Goal: Task Accomplishment & Management: Use online tool/utility

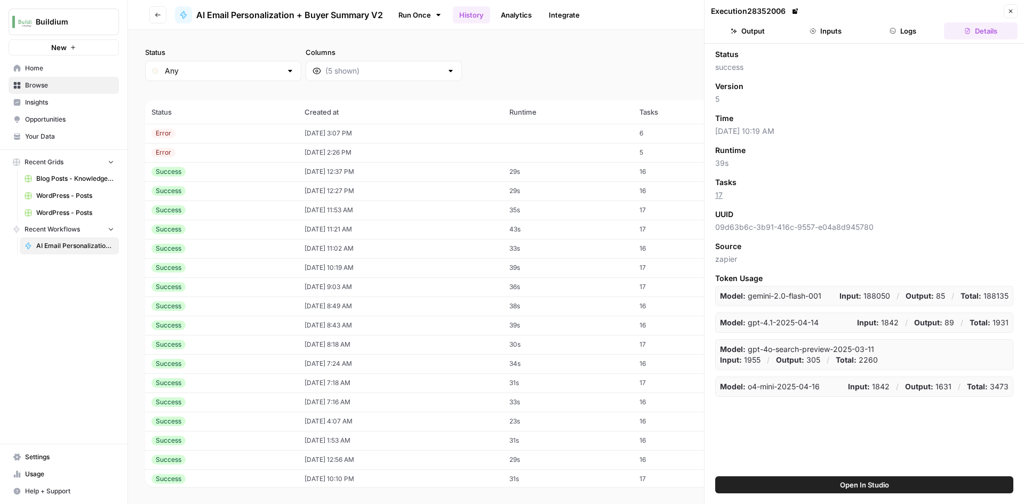
click at [315, 152] on td "[DATE] 2:26 PM" at bounding box center [400, 152] width 205 height 19
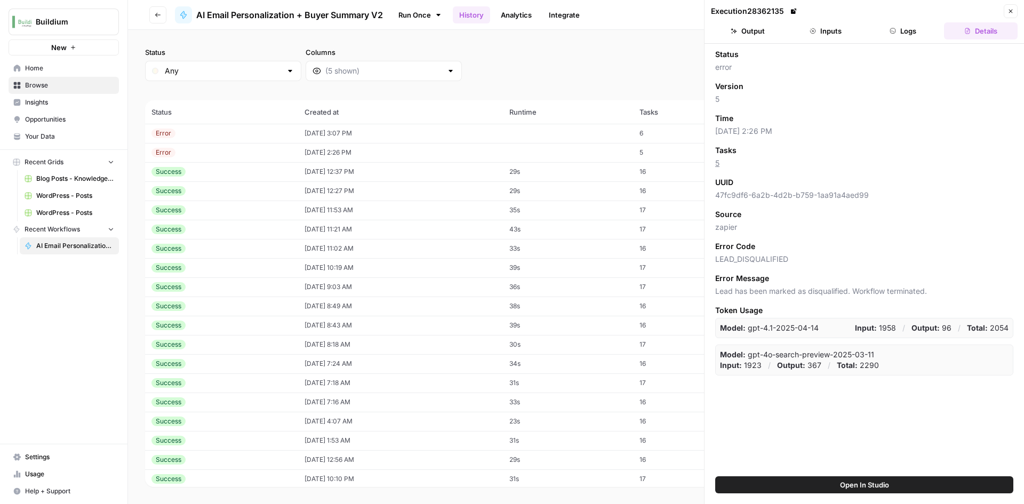
click at [828, 23] on button "Inputs" at bounding box center [826, 30] width 74 height 17
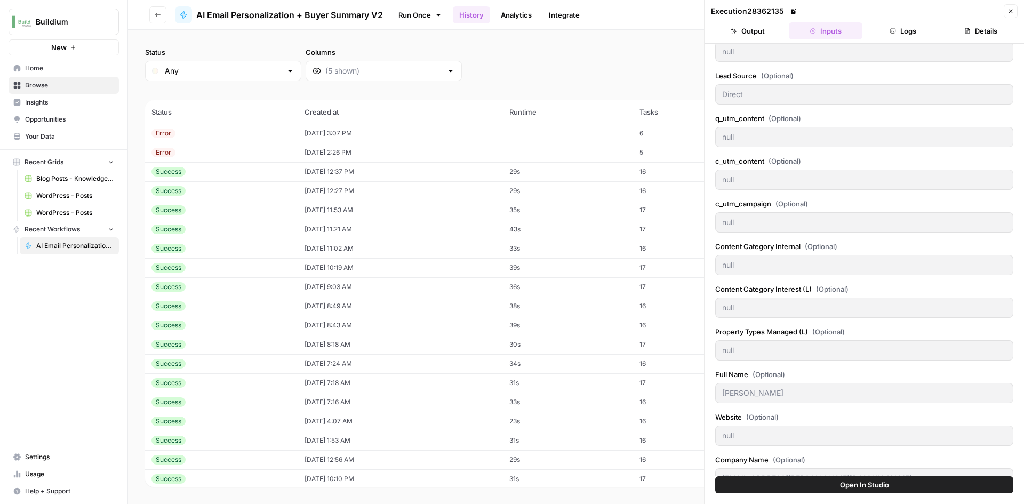
scroll to position [470, 0]
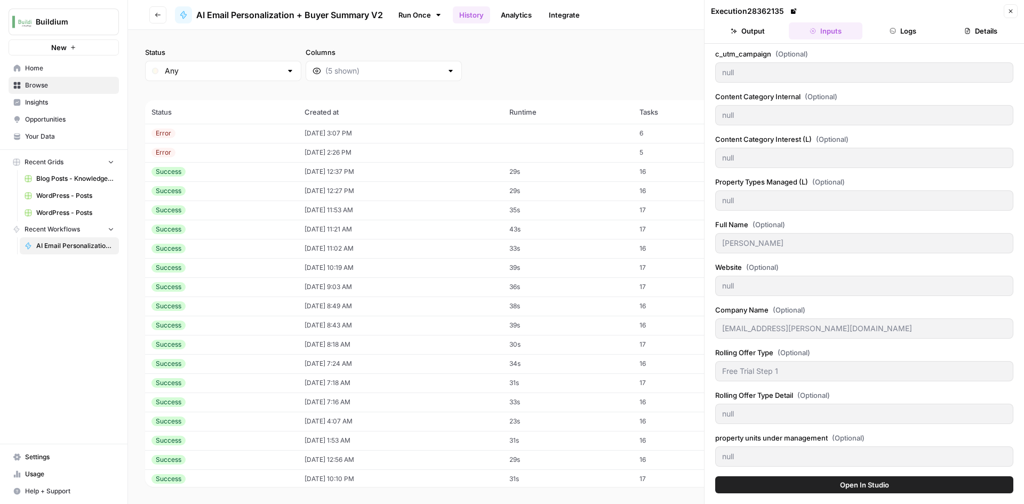
click at [755, 27] on button "Output" at bounding box center [748, 30] width 74 height 17
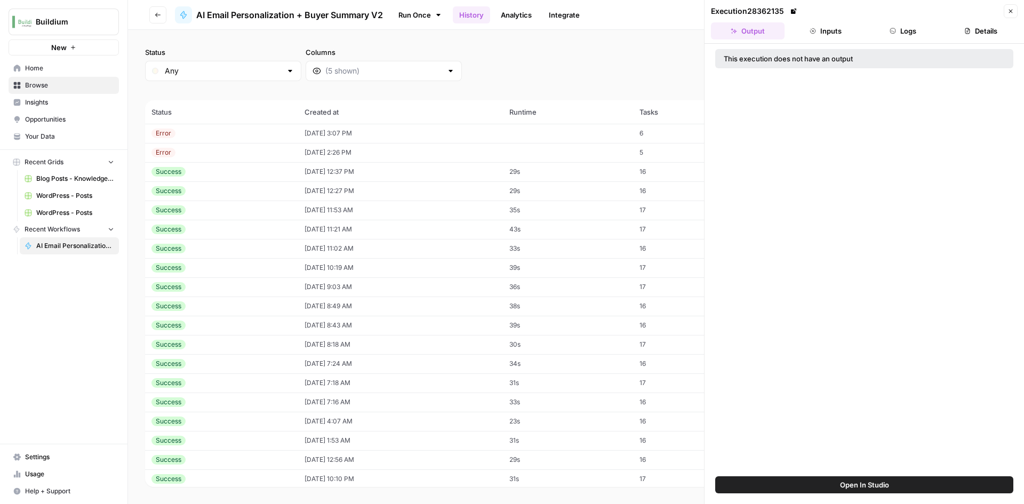
click at [898, 36] on button "Logs" at bounding box center [903, 30] width 74 height 17
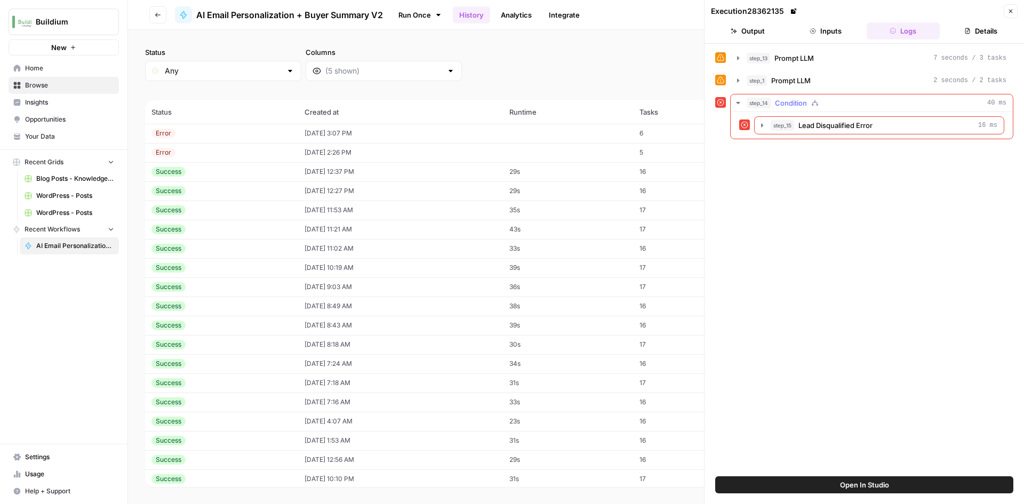
click at [775, 106] on span "Condition" at bounding box center [791, 103] width 32 height 11
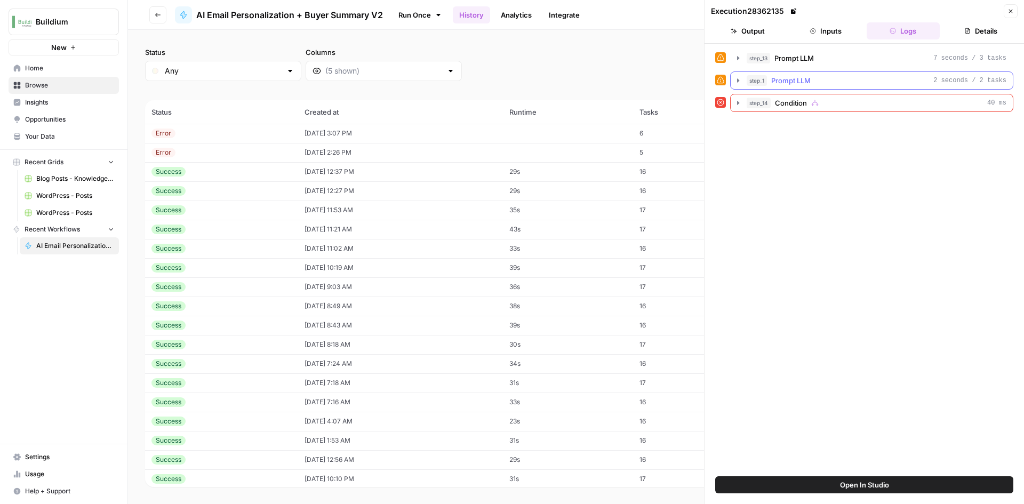
click at [749, 81] on span "step_1" at bounding box center [756, 80] width 20 height 11
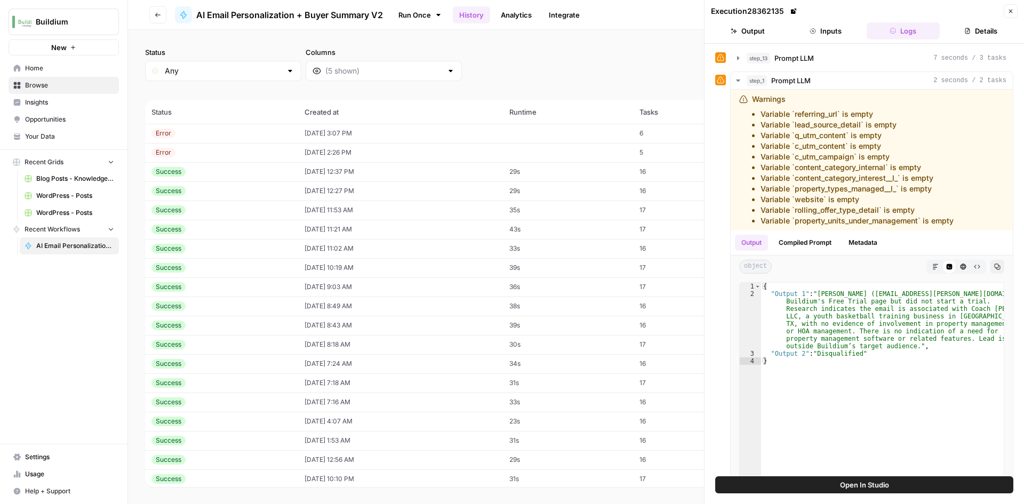
click at [257, 135] on div "Error" at bounding box center [221, 133] width 140 height 10
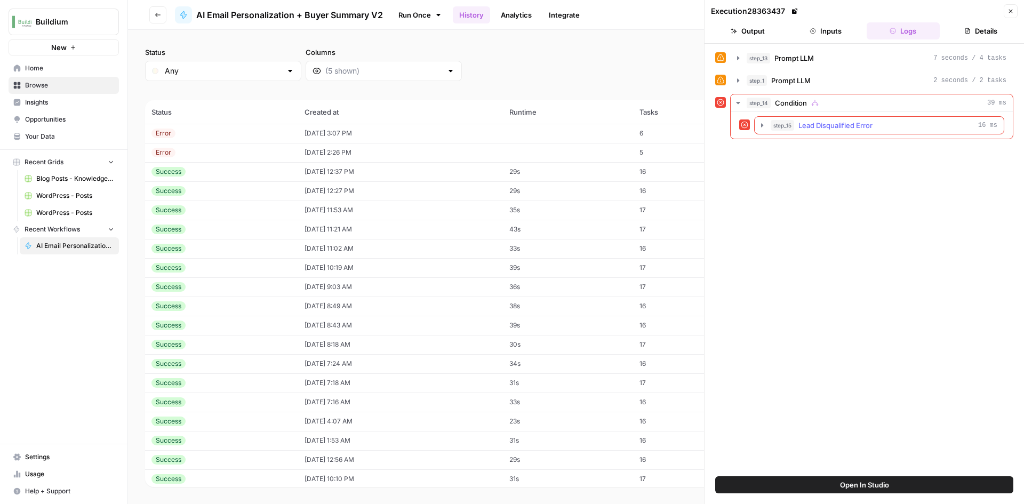
click at [859, 127] on span "Lead Disqualified Error" at bounding box center [835, 125] width 74 height 11
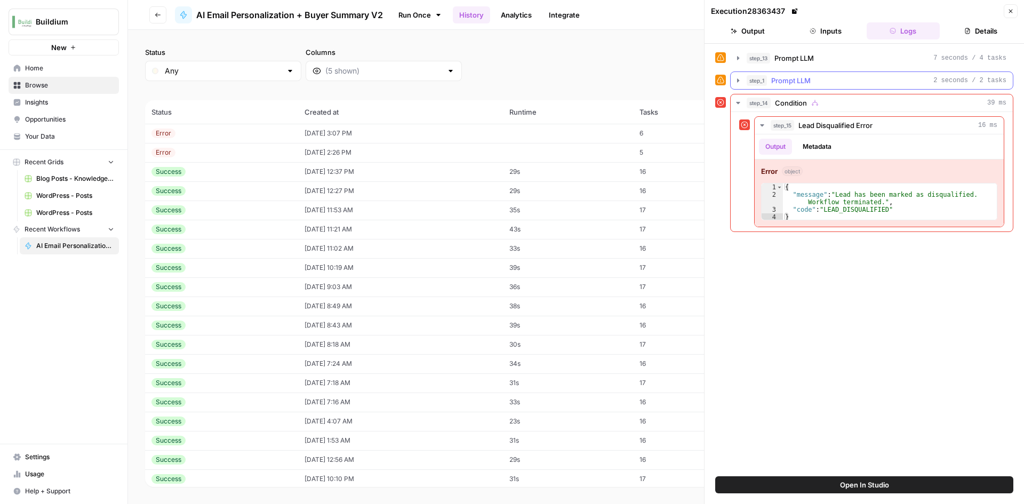
click at [814, 89] on button "step_1 Prompt LLM 2 seconds / 2 tasks" at bounding box center [871, 80] width 282 height 17
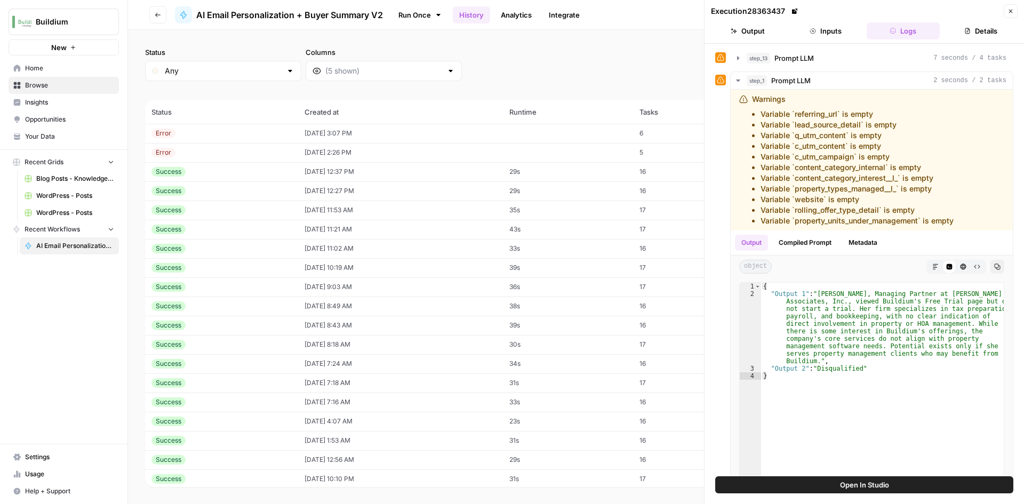
click at [755, 32] on button "Output" at bounding box center [748, 30] width 74 height 17
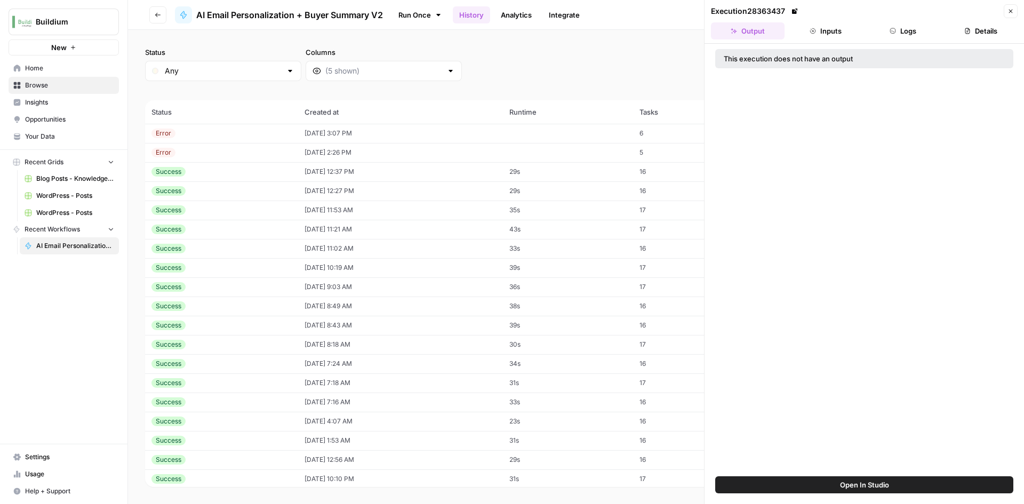
click at [198, 174] on div "Success" at bounding box center [221, 172] width 140 height 10
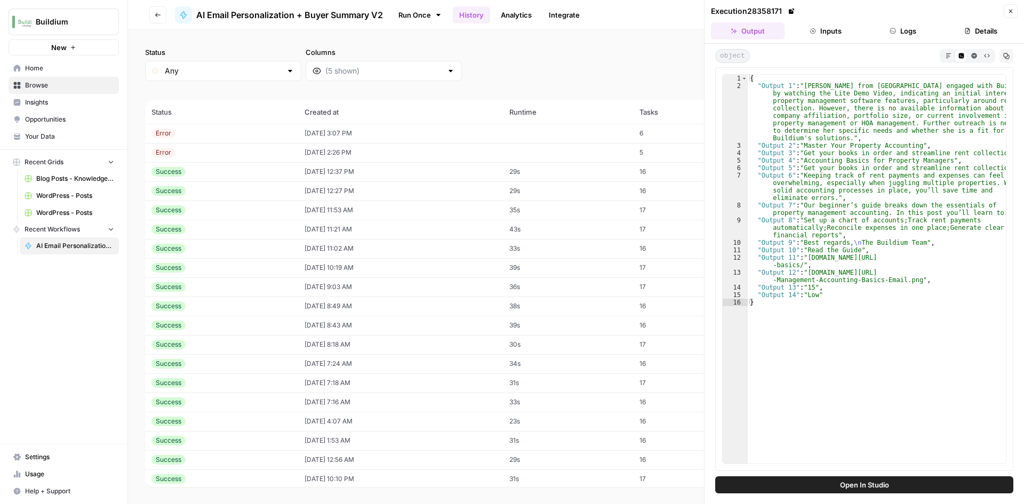
click at [205, 188] on div "Success" at bounding box center [221, 191] width 140 height 10
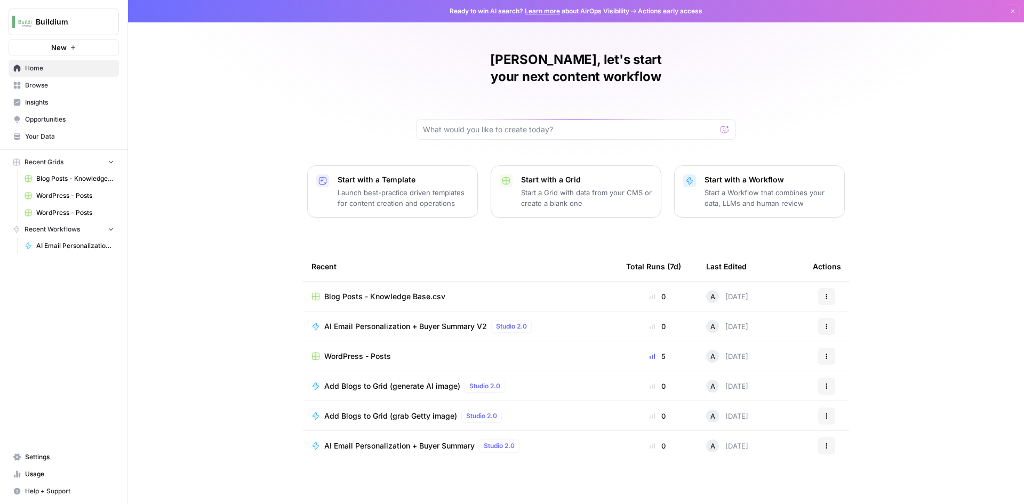
click at [368, 351] on span "WordPress - Posts" at bounding box center [357, 356] width 67 height 11
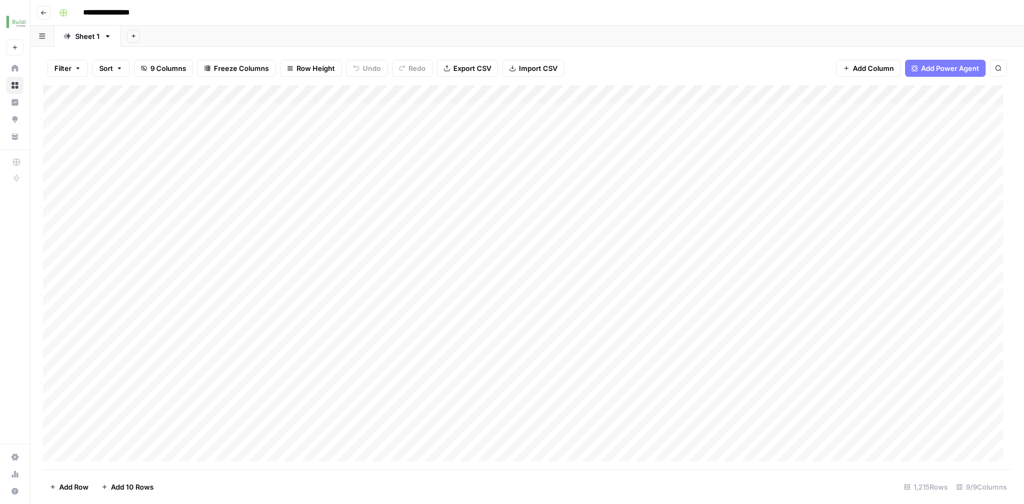
click at [155, 95] on div "Add Column" at bounding box center [527, 277] width 968 height 384
click at [137, 142] on span "Run Import" at bounding box center [142, 145] width 83 height 11
click at [367, 46] on div "Add Sheet" at bounding box center [571, 36] width 903 height 21
click at [730, 95] on div "Add Column" at bounding box center [527, 277] width 968 height 384
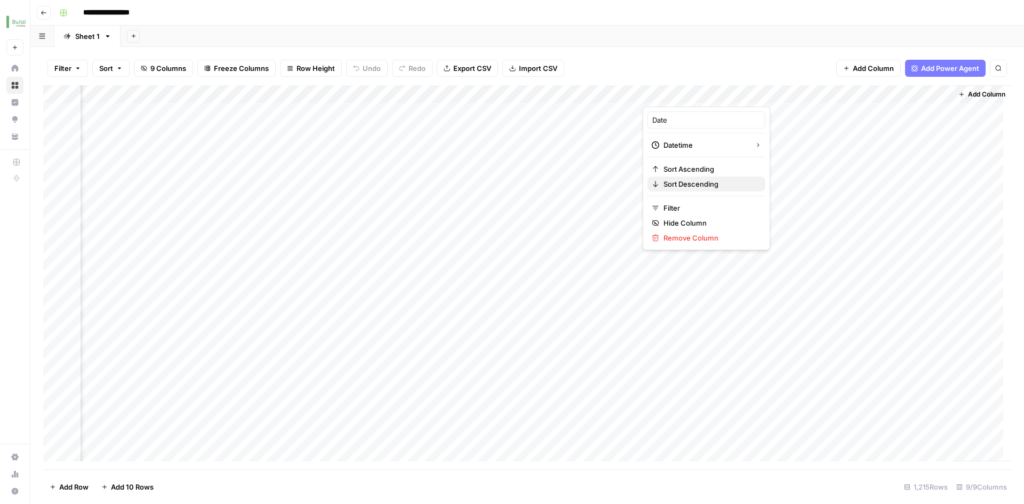
click at [692, 187] on span "Sort Descending" at bounding box center [709, 184] width 93 height 11
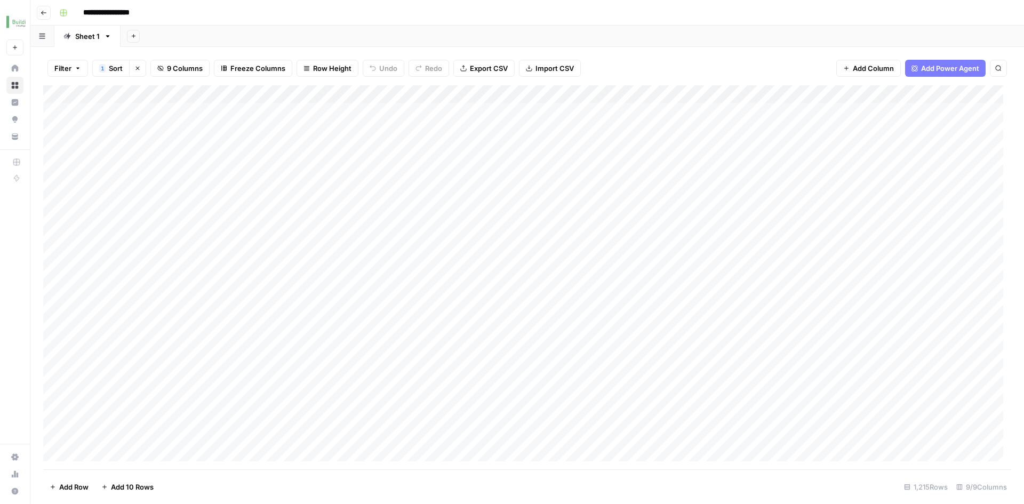
click at [155, 94] on div "Add Column" at bounding box center [527, 277] width 968 height 384
click at [141, 171] on span "Edit Schedule" at bounding box center [147, 169] width 93 height 11
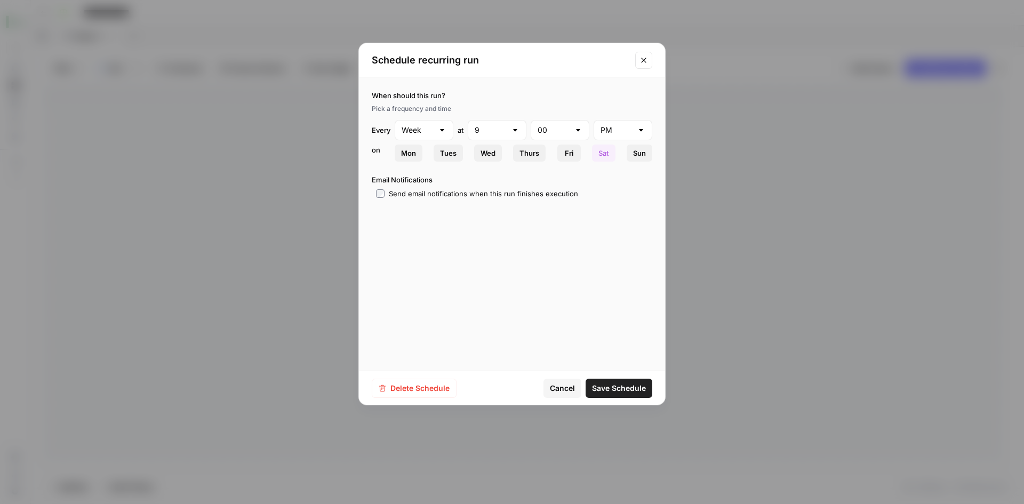
click at [571, 388] on span "Cancel" at bounding box center [562, 388] width 25 height 11
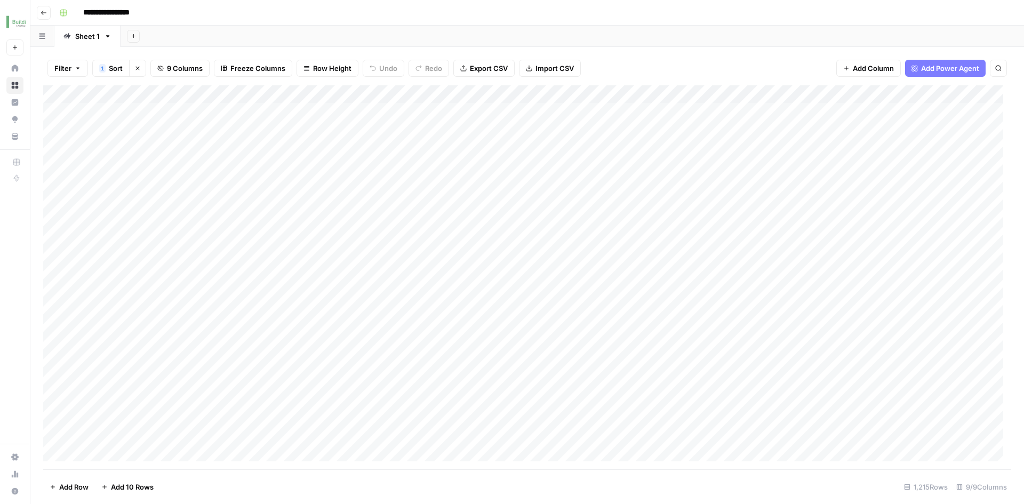
click at [123, 93] on div "Add Column" at bounding box center [527, 277] width 968 height 384
click at [141, 168] on span "Edit Schedule" at bounding box center [147, 169] width 93 height 11
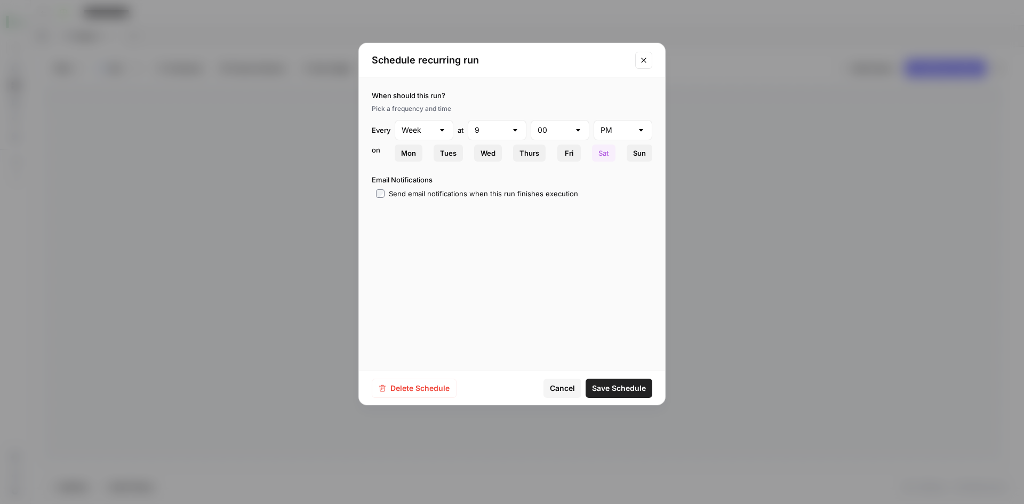
click at [638, 62] on button "Close modal" at bounding box center [643, 60] width 17 height 17
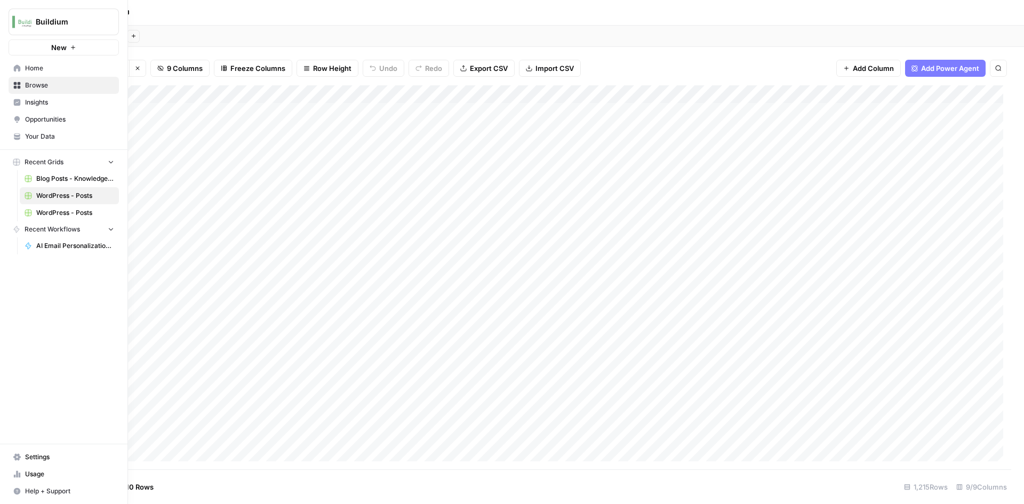
click at [43, 138] on span "Your Data" at bounding box center [69, 137] width 89 height 10
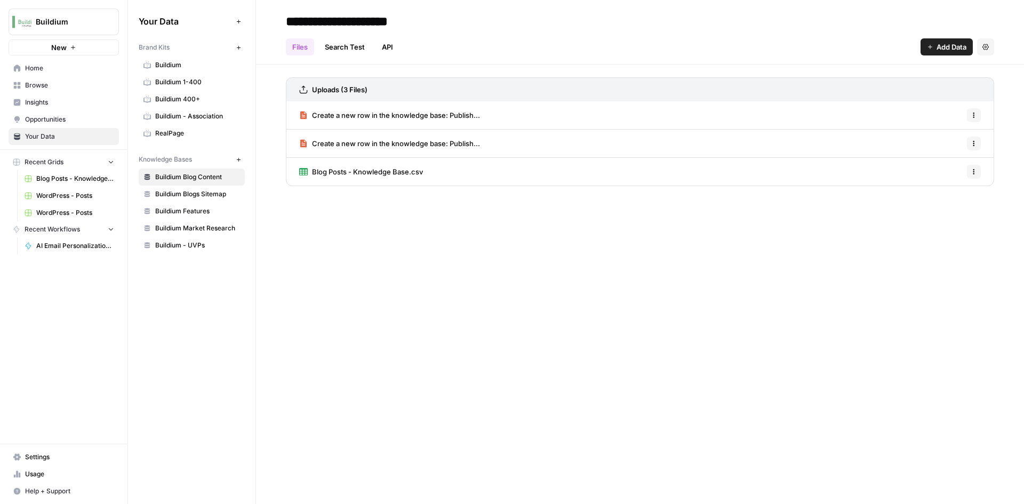
click at [39, 84] on span "Browse" at bounding box center [69, 86] width 89 height 10
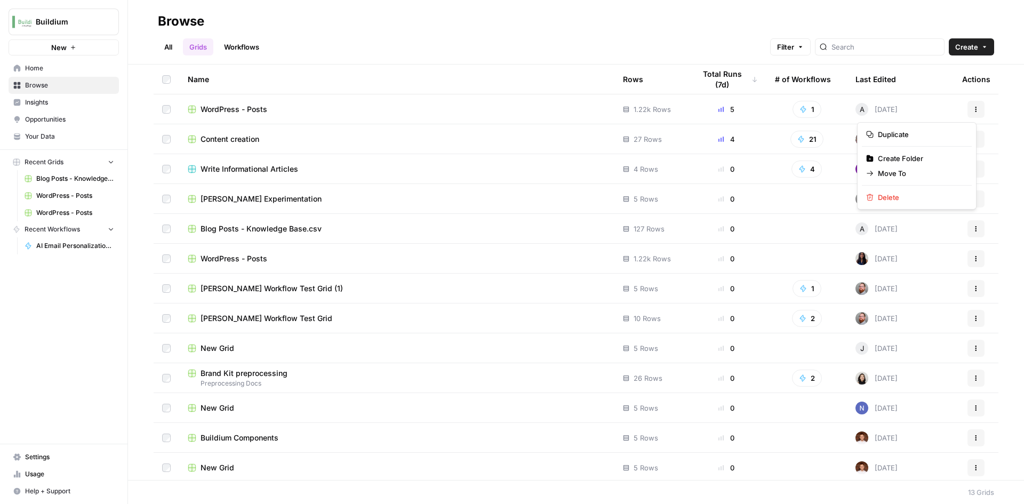
click at [972, 111] on icon "button" at bounding box center [975, 109] width 6 height 6
click at [319, 106] on div "WordPress - Posts" at bounding box center [397, 109] width 418 height 11
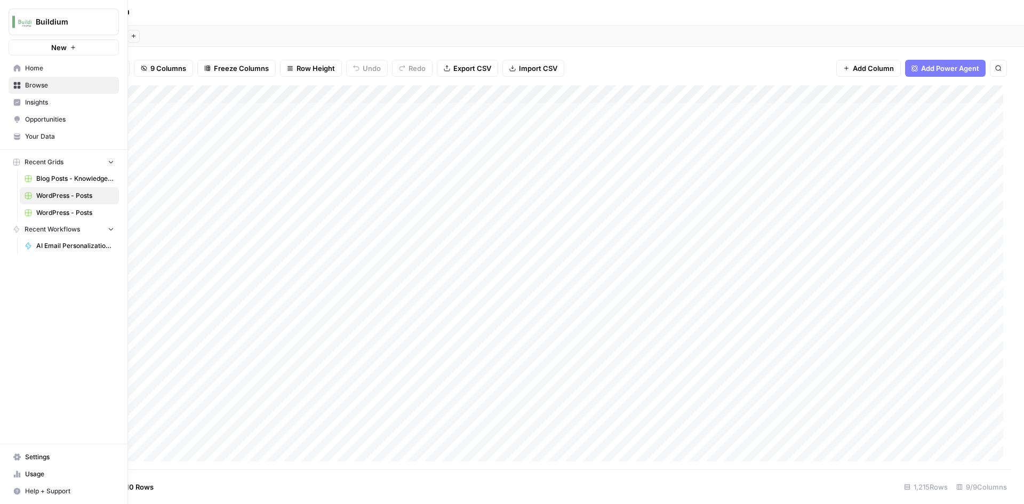
click at [41, 102] on span "Insights" at bounding box center [69, 103] width 89 height 10
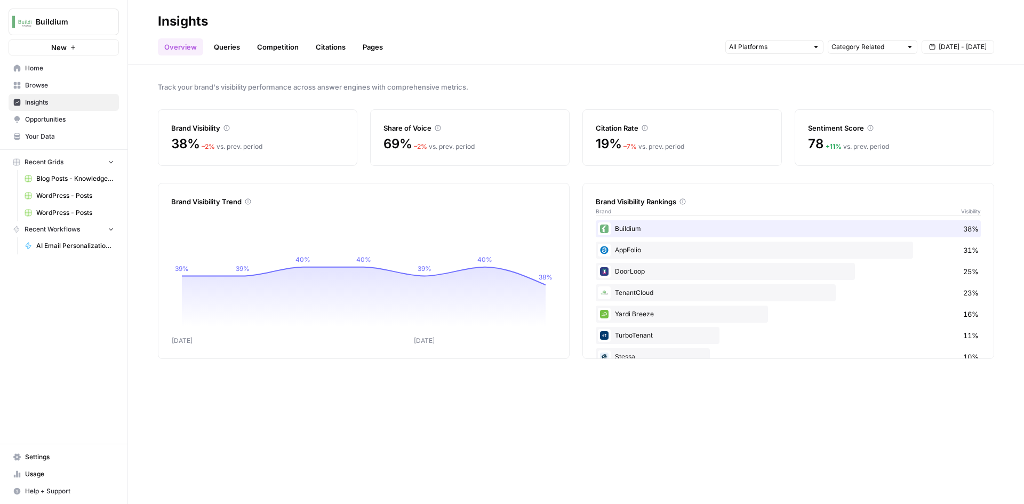
click at [43, 90] on span "Browse" at bounding box center [69, 86] width 89 height 10
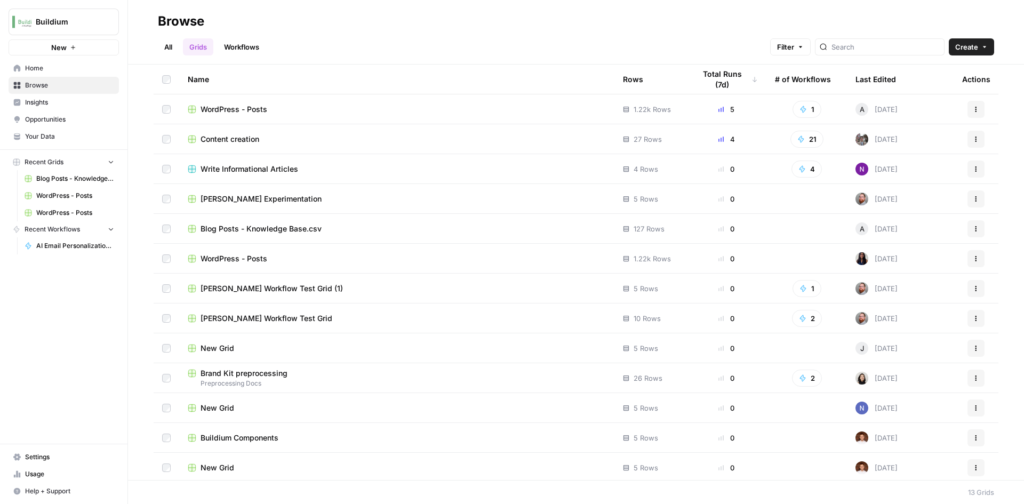
click at [972, 111] on icon "button" at bounding box center [975, 109] width 6 height 6
click at [988, 100] on td "Actions" at bounding box center [975, 108] width 45 height 29
click at [40, 480] on link "Usage" at bounding box center [64, 473] width 110 height 17
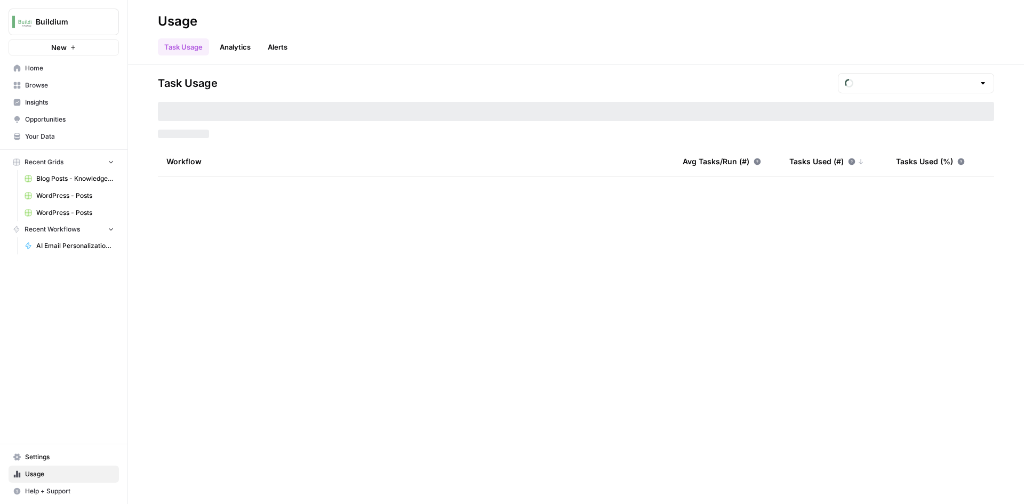
type input "September Tasks"
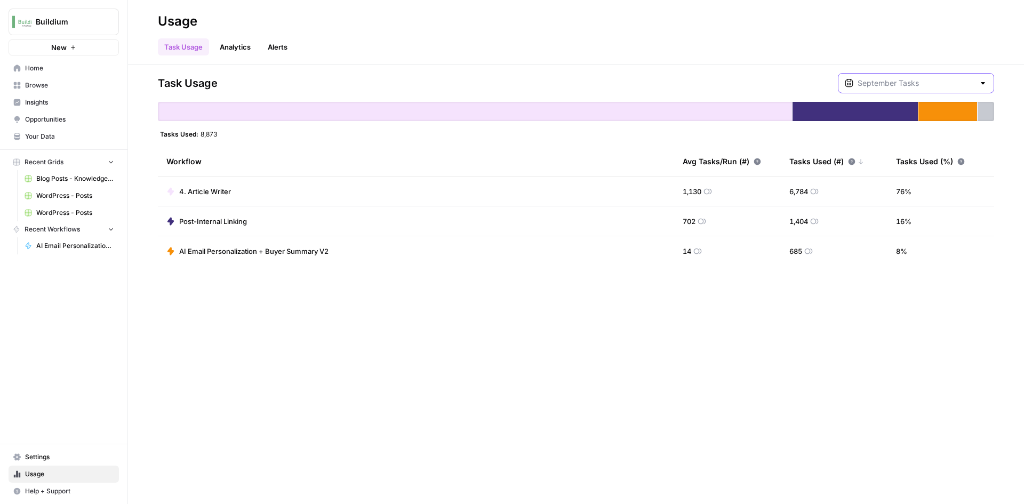
click at [931, 82] on input "text" at bounding box center [915, 83] width 117 height 11
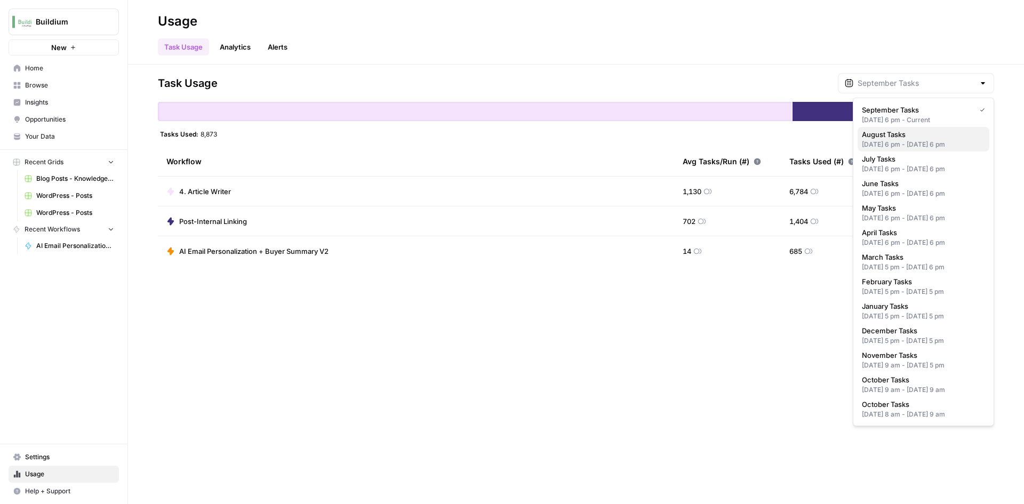
click at [903, 136] on span "August Tasks" at bounding box center [921, 134] width 119 height 11
type input "August Tasks"
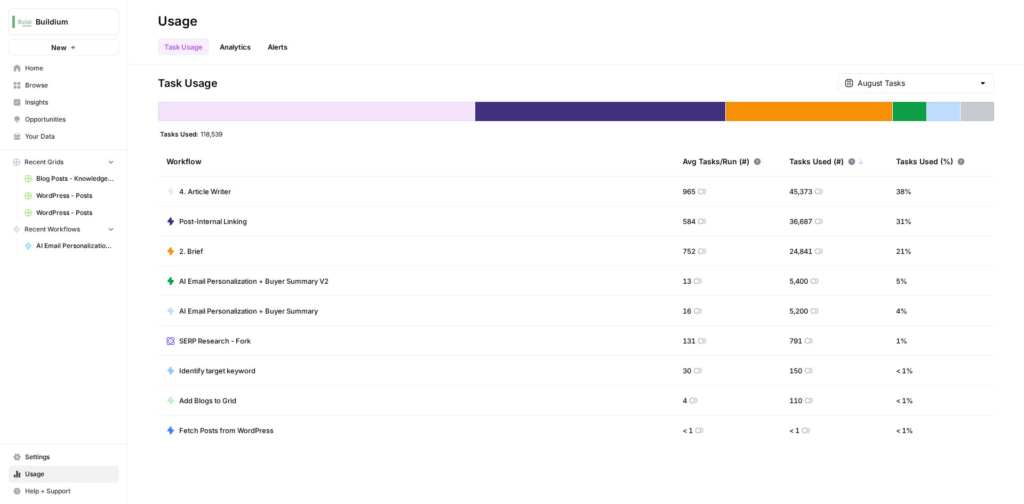
click at [186, 405] on span "Add Blogs to Grid" at bounding box center [207, 400] width 57 height 11
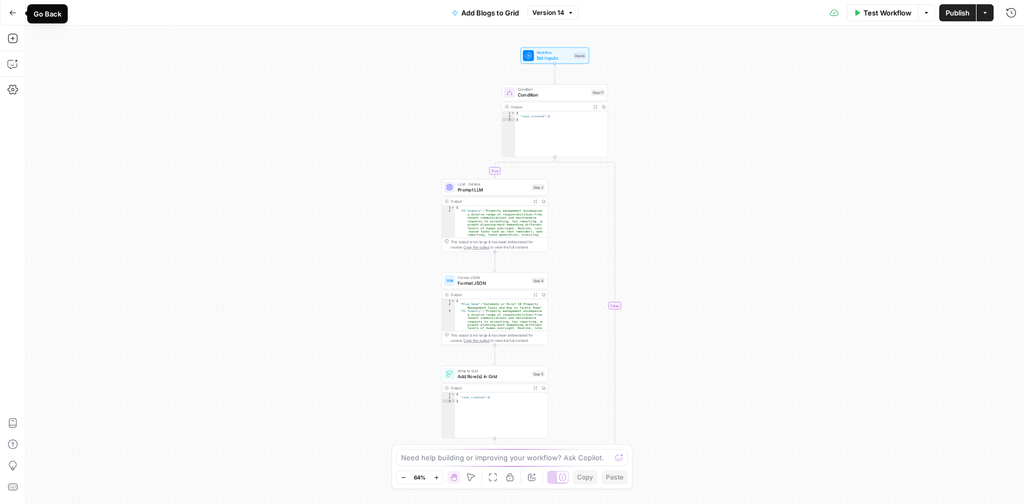
click at [15, 11] on icon "button" at bounding box center [12, 12] width 7 height 7
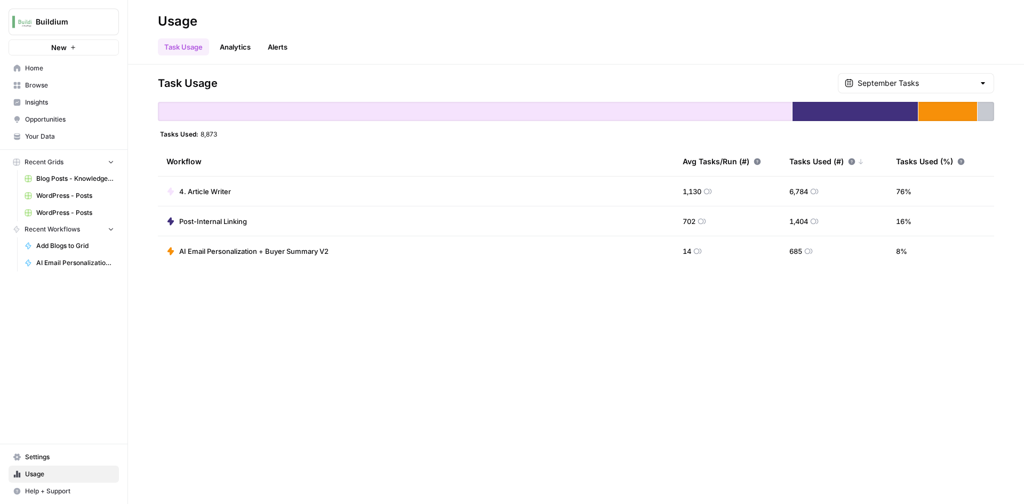
click at [905, 76] on div "September Tasks" at bounding box center [916, 83] width 156 height 20
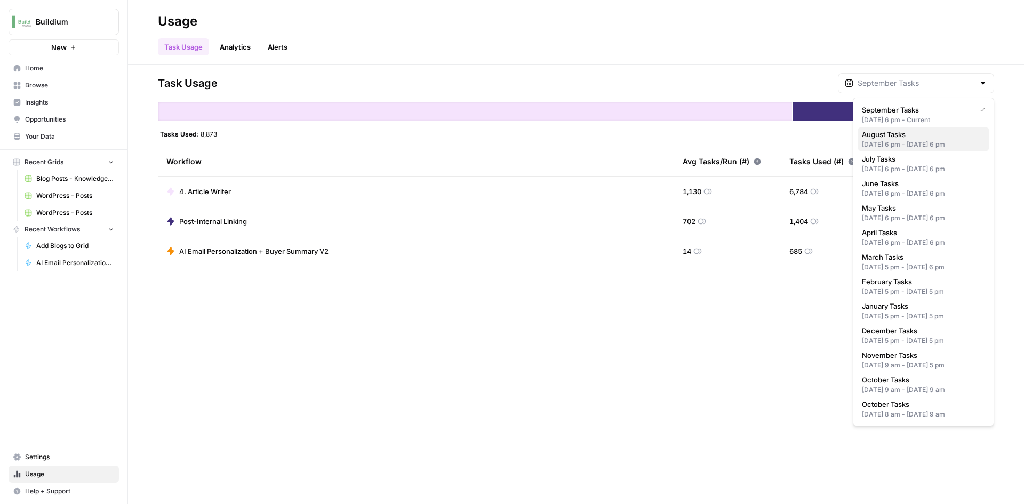
click at [911, 143] on div "Jul 31, 2025 6 pm - Aug 31, 2025 6 pm" at bounding box center [923, 145] width 123 height 10
type input "August Tasks"
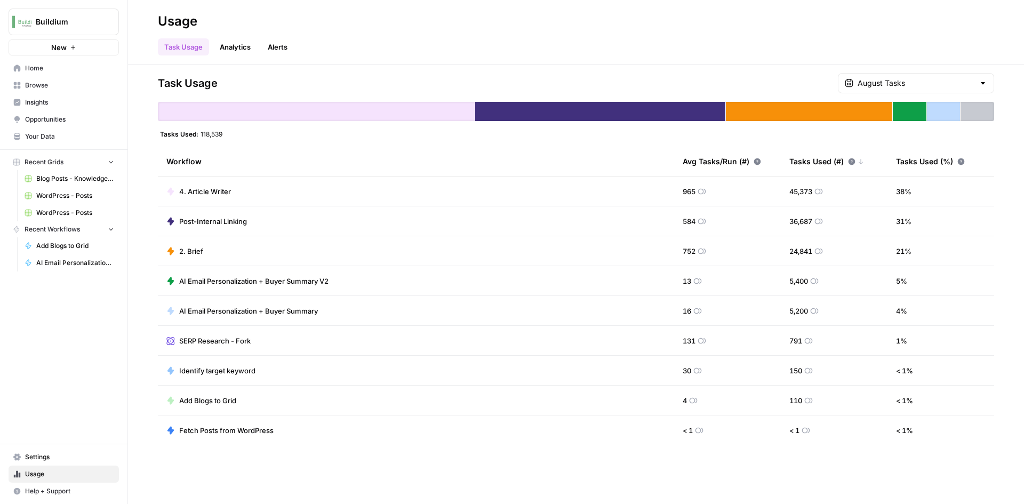
click at [225, 55] on header "Usage Task Usage Analytics Alerts" at bounding box center [576, 32] width 896 height 65
click at [234, 48] on link "Analytics" at bounding box center [235, 46] width 44 height 17
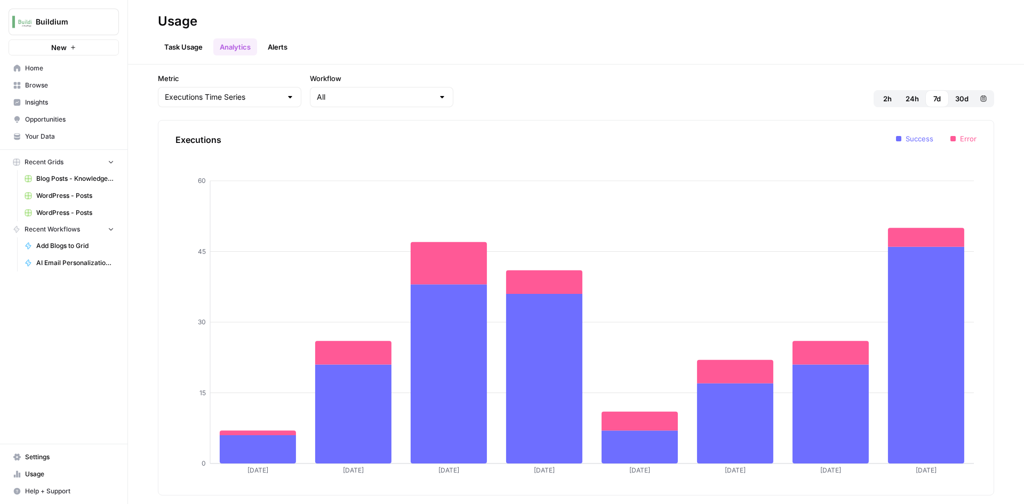
click at [45, 65] on span "Home" at bounding box center [69, 68] width 89 height 10
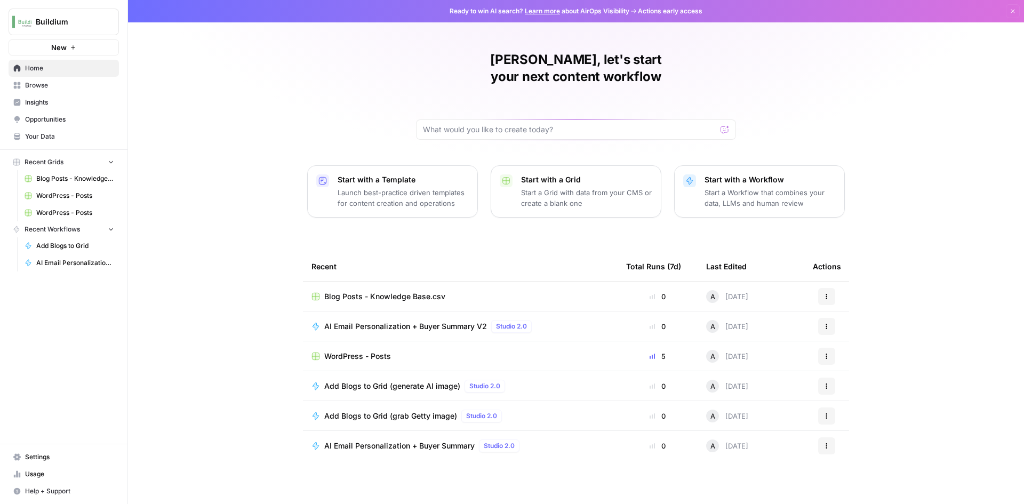
click at [408, 291] on span "Blog Posts - Knowledge Base.csv" at bounding box center [384, 296] width 121 height 11
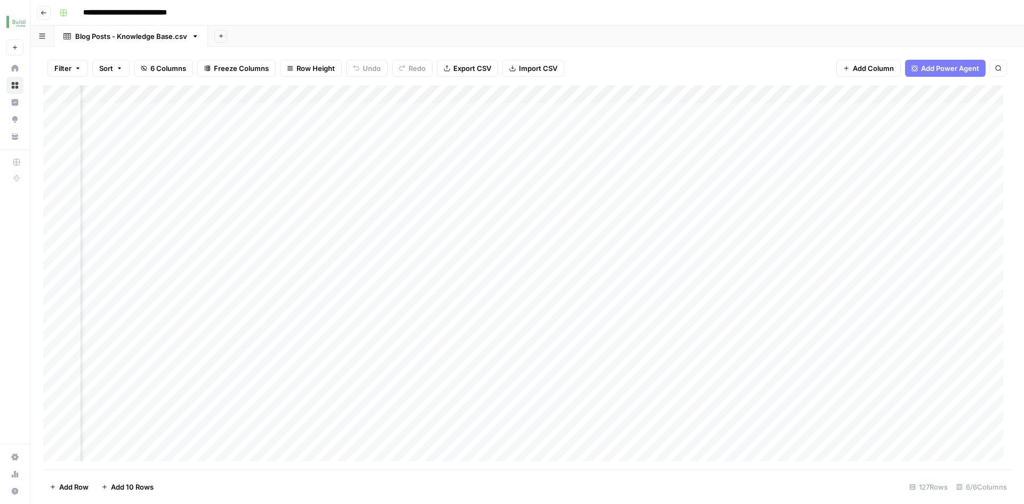
scroll to position [0, 136]
click at [893, 92] on div "Add Column" at bounding box center [527, 277] width 968 height 384
click at [880, 191] on button "Sort Descending" at bounding box center [911, 183] width 118 height 15
click at [714, 149] on div "Add Column" at bounding box center [527, 277] width 968 height 384
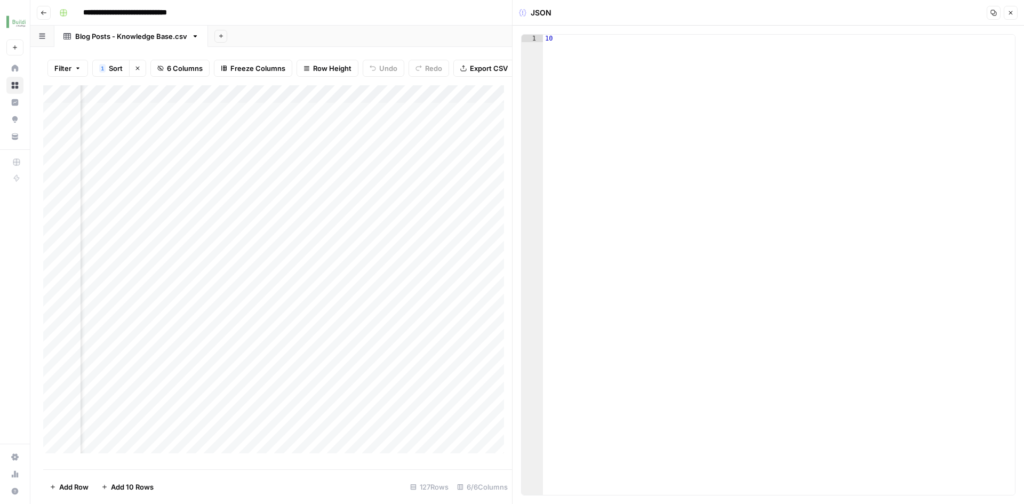
click at [1007, 18] on button "Close" at bounding box center [1010, 13] width 14 height 14
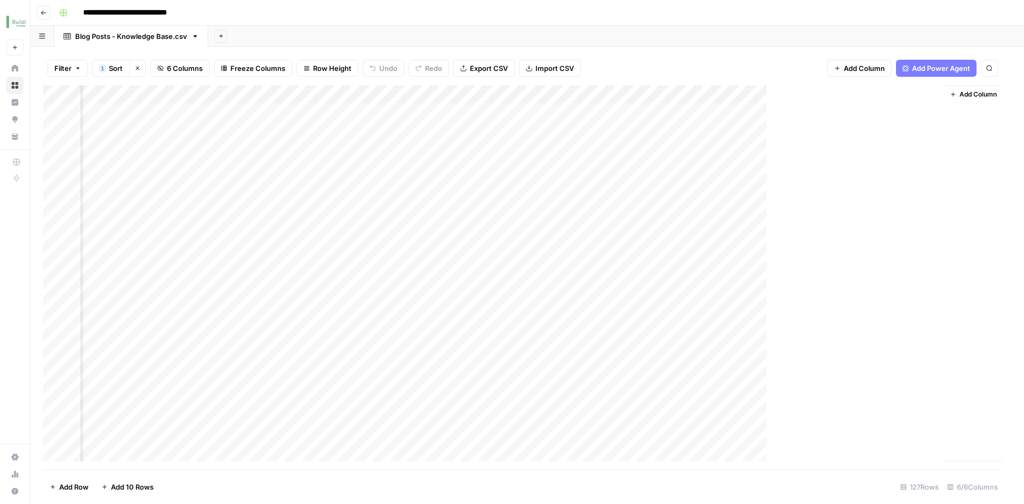
scroll to position [0, 124]
click at [608, 239] on div "Add Column" at bounding box center [527, 277] width 968 height 384
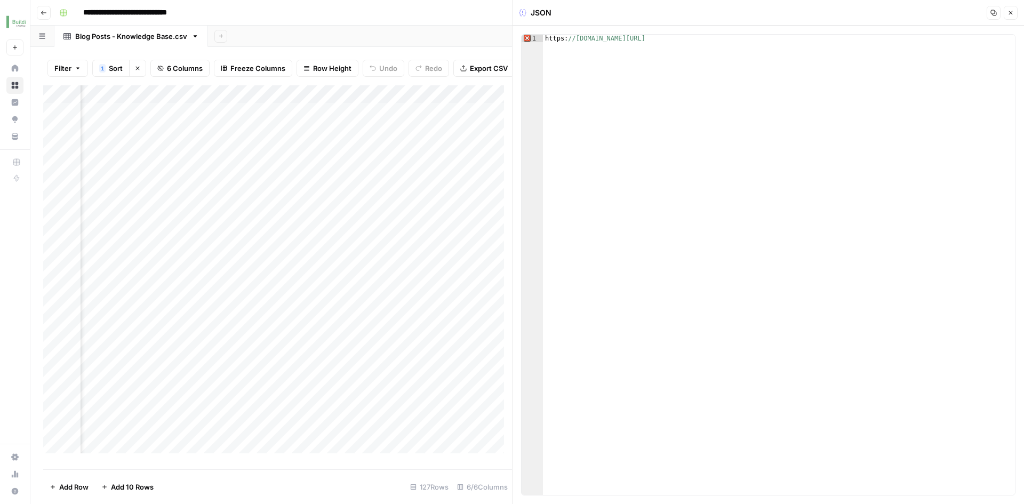
type textarea "**********"
click at [686, 41] on div "https: //info.buildium.com/rs/546-NBY-032/images/BLDM-PM-Marketing-Tools-Email.…" at bounding box center [779, 272] width 472 height 475
click at [1010, 11] on icon "button" at bounding box center [1010, 13] width 6 height 6
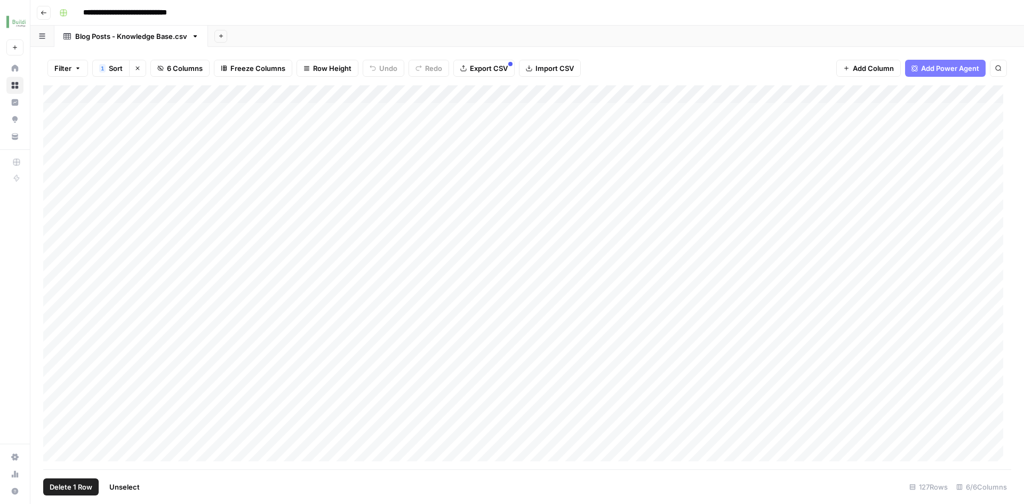
click at [53, 239] on div "Add Column" at bounding box center [527, 277] width 968 height 384
click at [52, 223] on div "Add Column" at bounding box center [527, 277] width 968 height 384
click at [56, 201] on div "Add Column" at bounding box center [527, 277] width 968 height 384
click at [56, 182] on div "Add Column" at bounding box center [527, 277] width 968 height 384
click at [53, 166] on div "Add Column" at bounding box center [527, 277] width 968 height 384
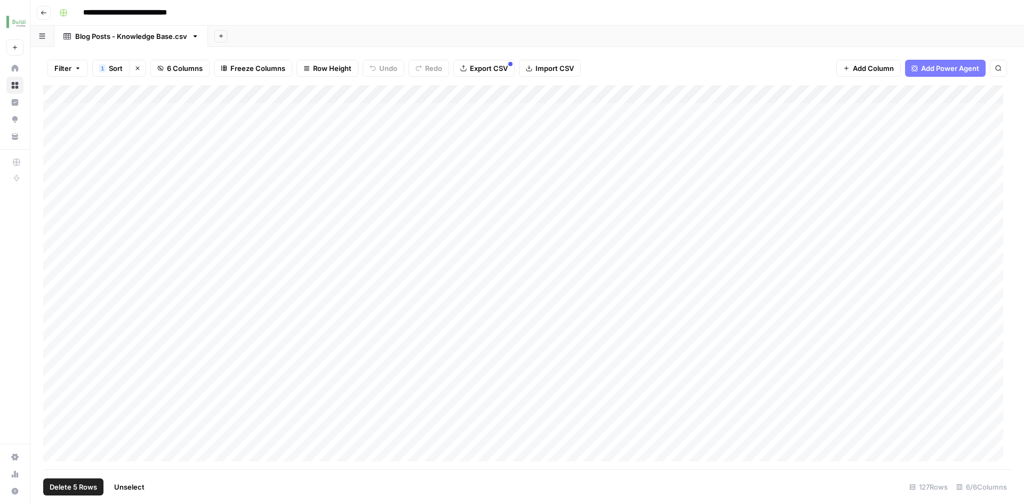
click at [59, 484] on span "Delete 5 Rows" at bounding box center [73, 486] width 47 height 11
click at [477, 131] on button "Delete" at bounding box center [474, 123] width 36 height 19
click at [711, 148] on div "Add Column" at bounding box center [527, 277] width 968 height 384
click at [713, 188] on div "Add Column" at bounding box center [527, 277] width 968 height 384
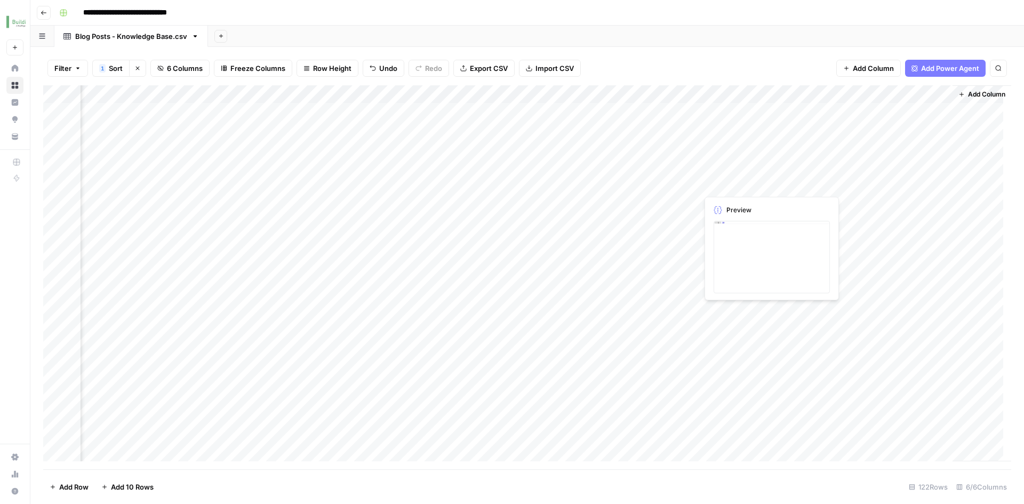
click at [713, 188] on div "Add Column" at bounding box center [527, 277] width 968 height 384
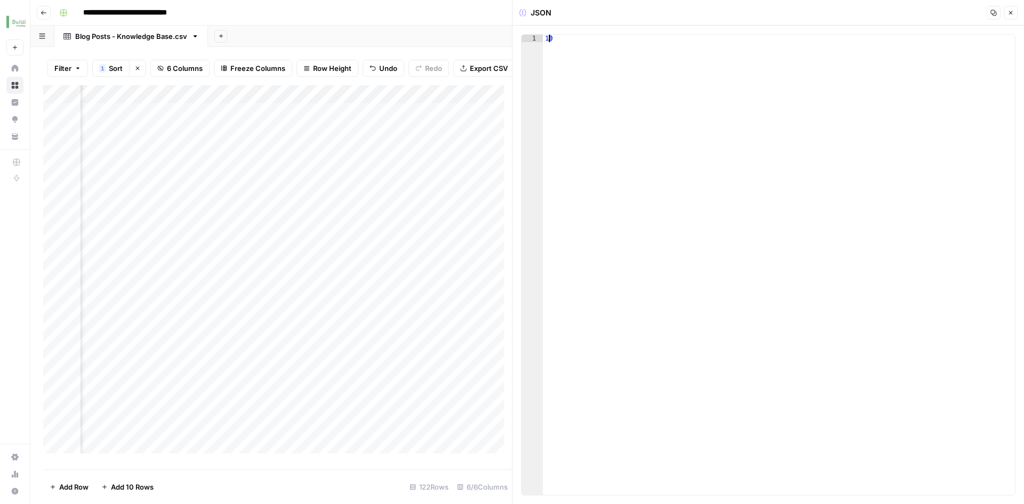
drag, startPoint x: 579, startPoint y: 41, endPoint x: 549, endPoint y: 41, distance: 29.9
click at [549, 41] on div "10" at bounding box center [779, 272] width 472 height 475
click at [623, 60] on div "15" at bounding box center [779, 272] width 472 height 475
type textarea "**"
click at [1011, 15] on icon "button" at bounding box center [1010, 13] width 6 height 6
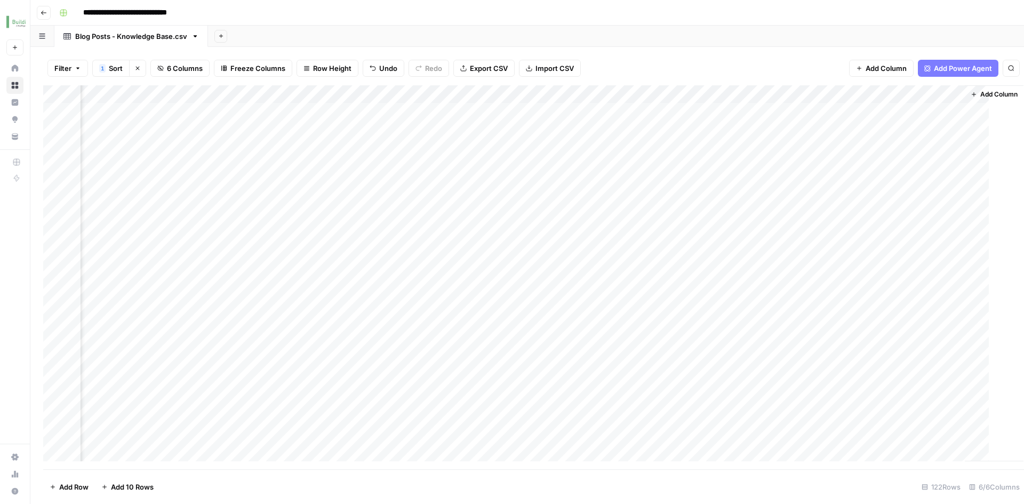
scroll to position [0, 124]
click at [733, 110] on div "Add Column" at bounding box center [527, 277] width 968 height 384
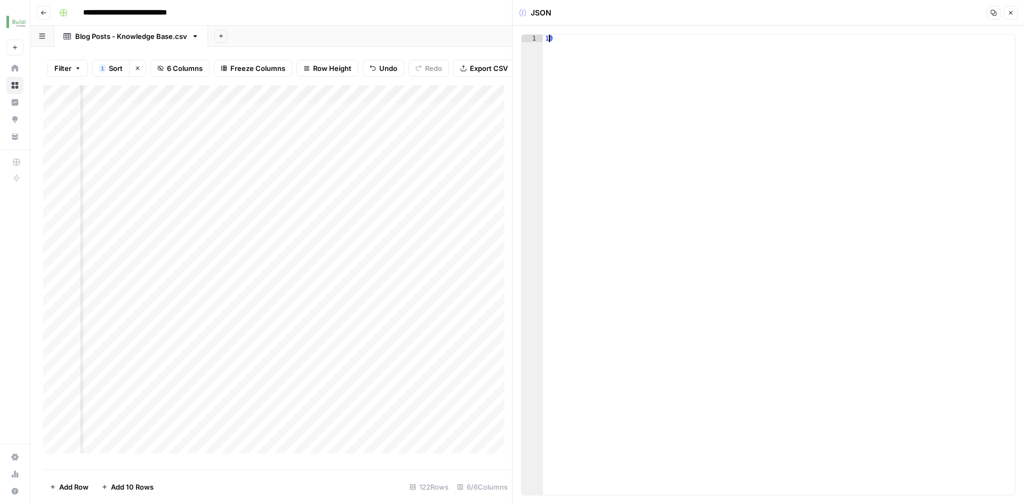
drag, startPoint x: 564, startPoint y: 44, endPoint x: 546, endPoint y: 40, distance: 17.5
click at [546, 39] on div "10" at bounding box center [779, 272] width 472 height 475
type textarea "*"
drag, startPoint x: 586, startPoint y: 82, endPoint x: 600, endPoint y: 81, distance: 13.4
click at [588, 82] on div "5" at bounding box center [779, 272] width 472 height 475
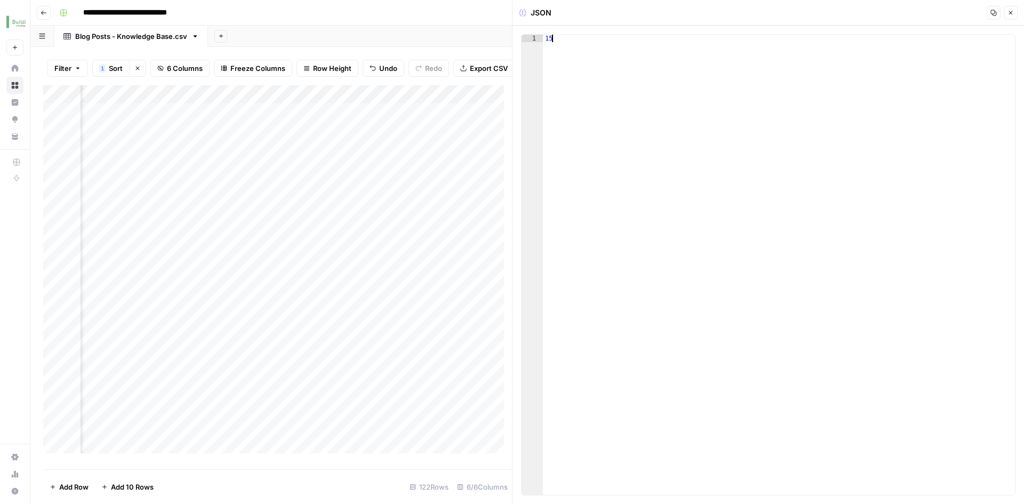
click at [550, 36] on div "15" at bounding box center [779, 272] width 472 height 475
type textarea "**"
click at [1007, 14] on icon "button" at bounding box center [1010, 13] width 6 height 6
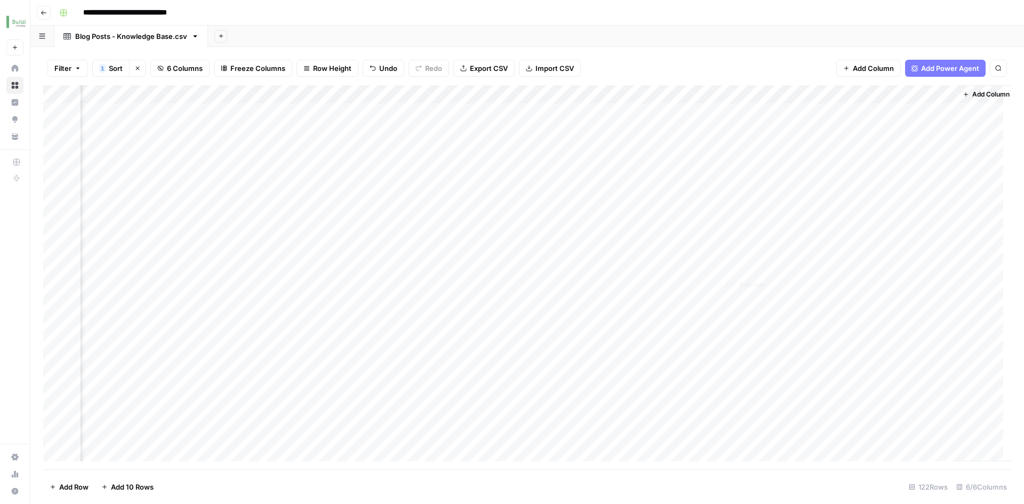
scroll to position [0, 124]
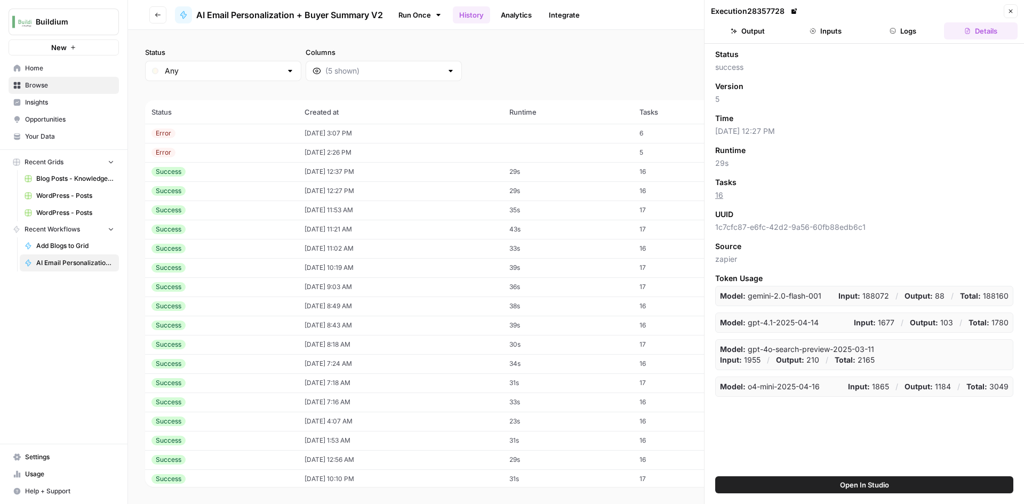
click icon "button"
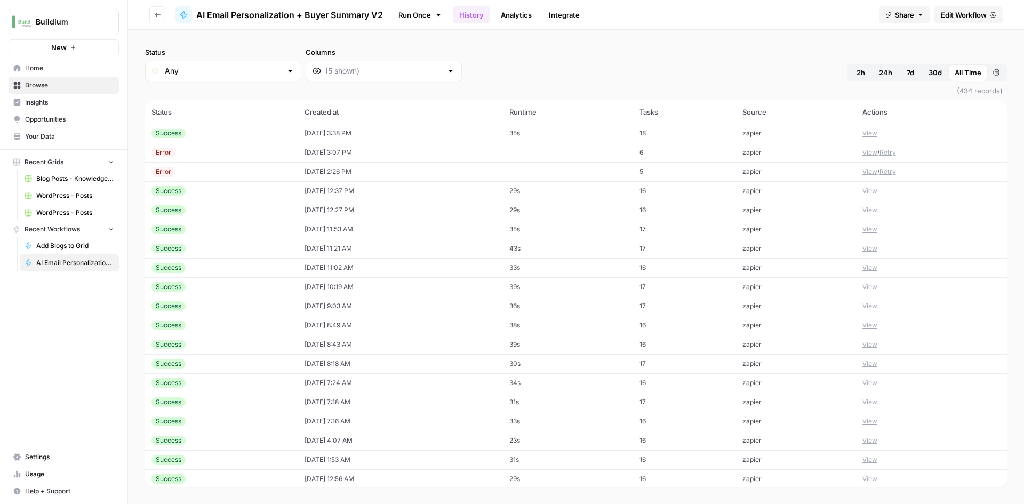
click td "35s"
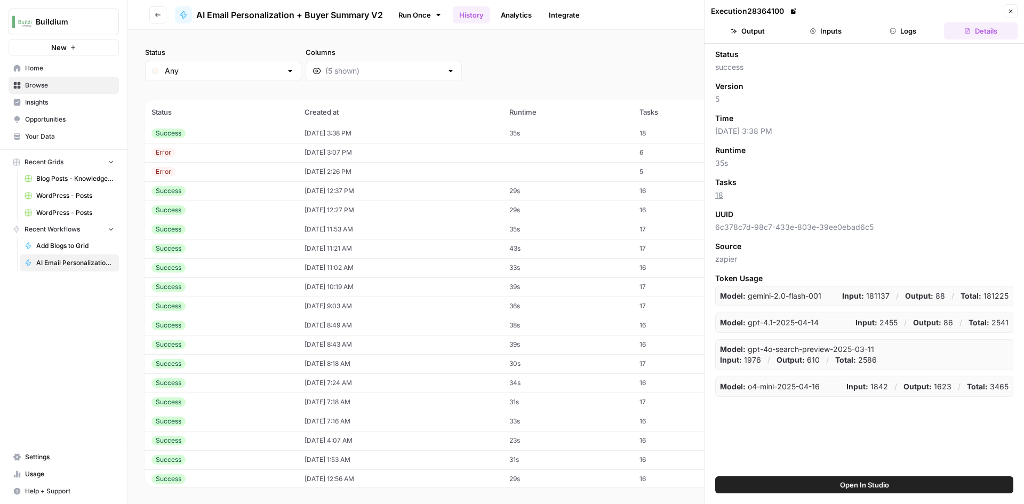
click button "Output"
